Goal: Task Accomplishment & Management: Use online tool/utility

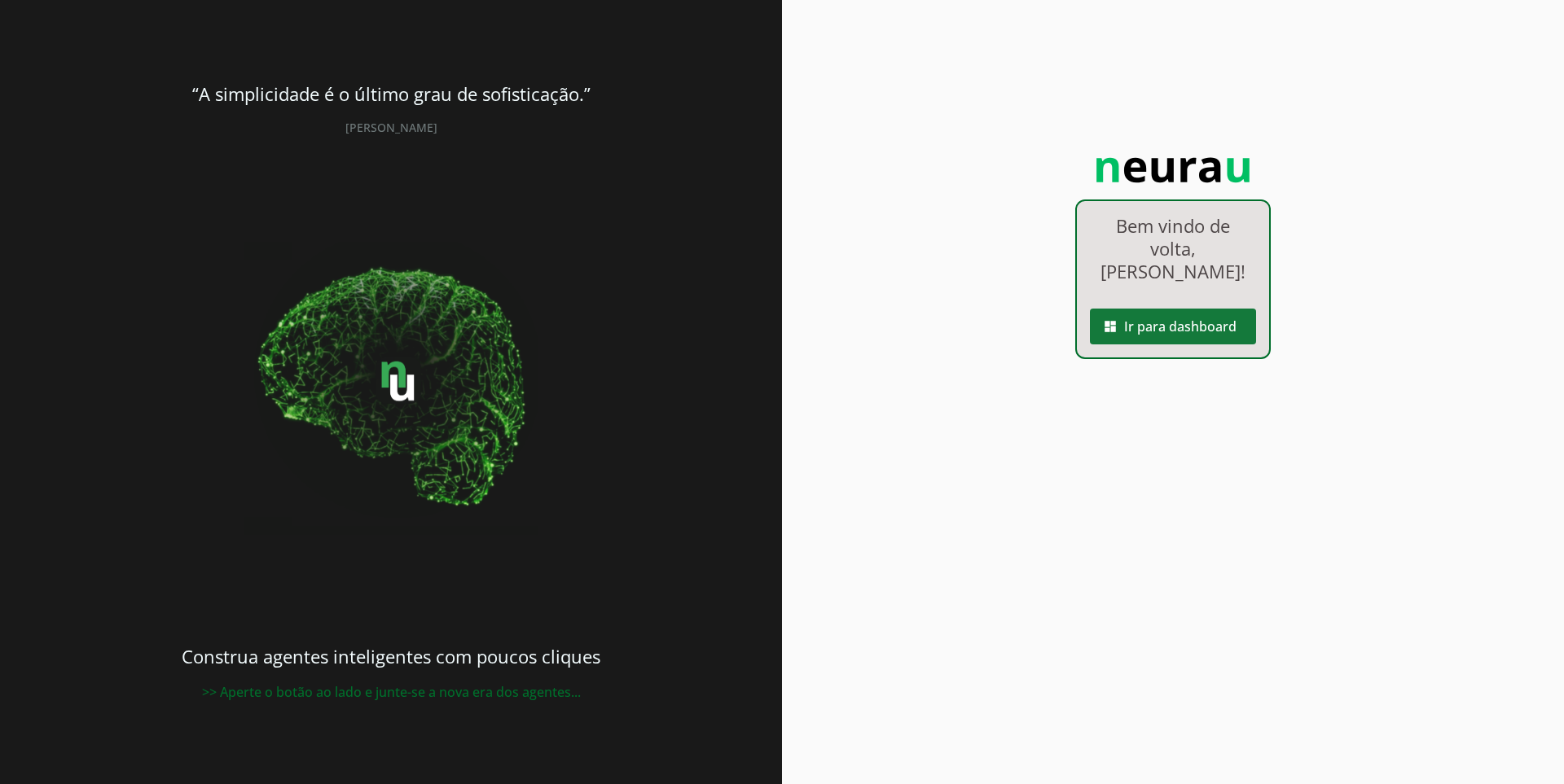
click at [1122, 306] on span at bounding box center [1173, 326] width 166 height 39
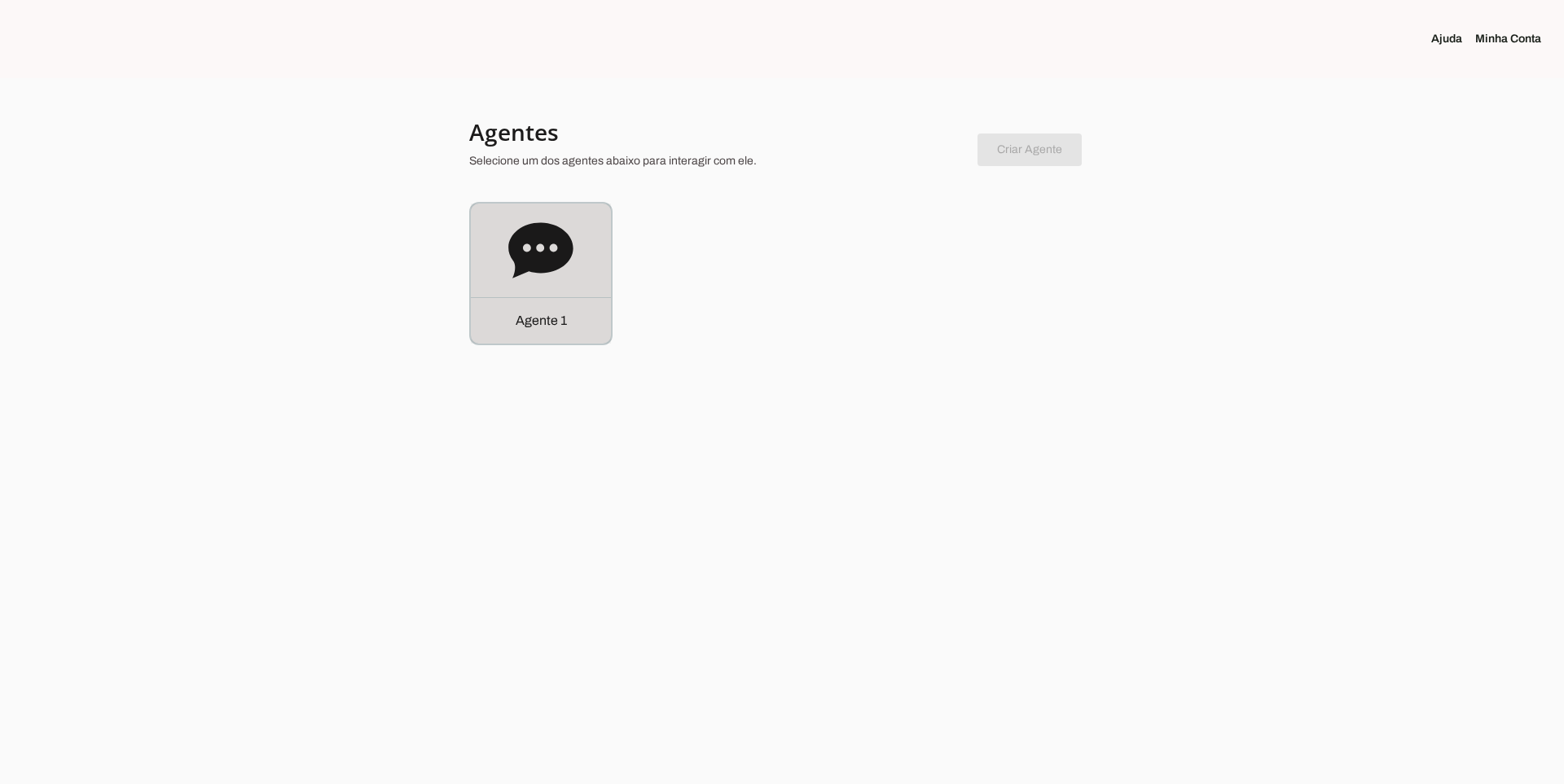
click at [487, 225] on div "Agente 1" at bounding box center [541, 274] width 140 height 140
